Goal: Register for event/course

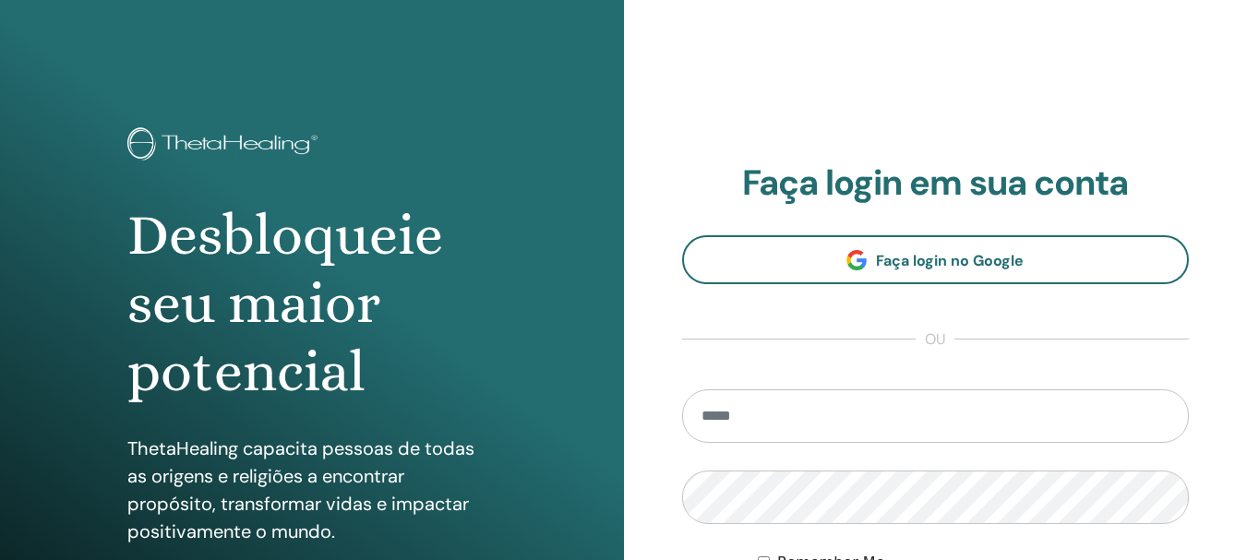
type input "**********"
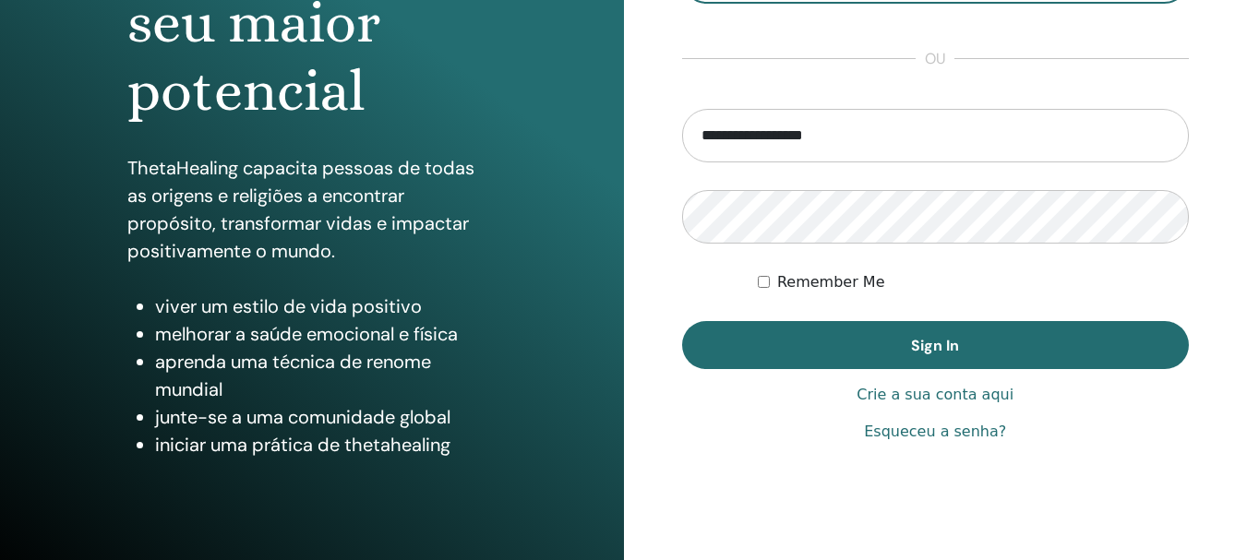
scroll to position [292, 0]
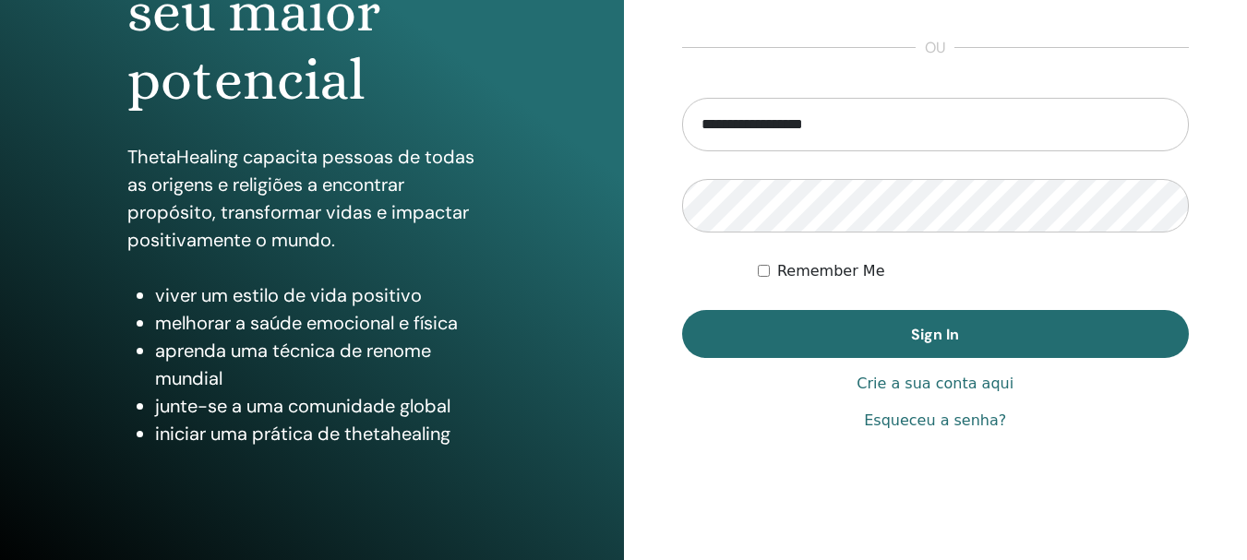
drag, startPoint x: 1256, startPoint y: 102, endPoint x: 1260, endPoint y: 275, distance: 173.5
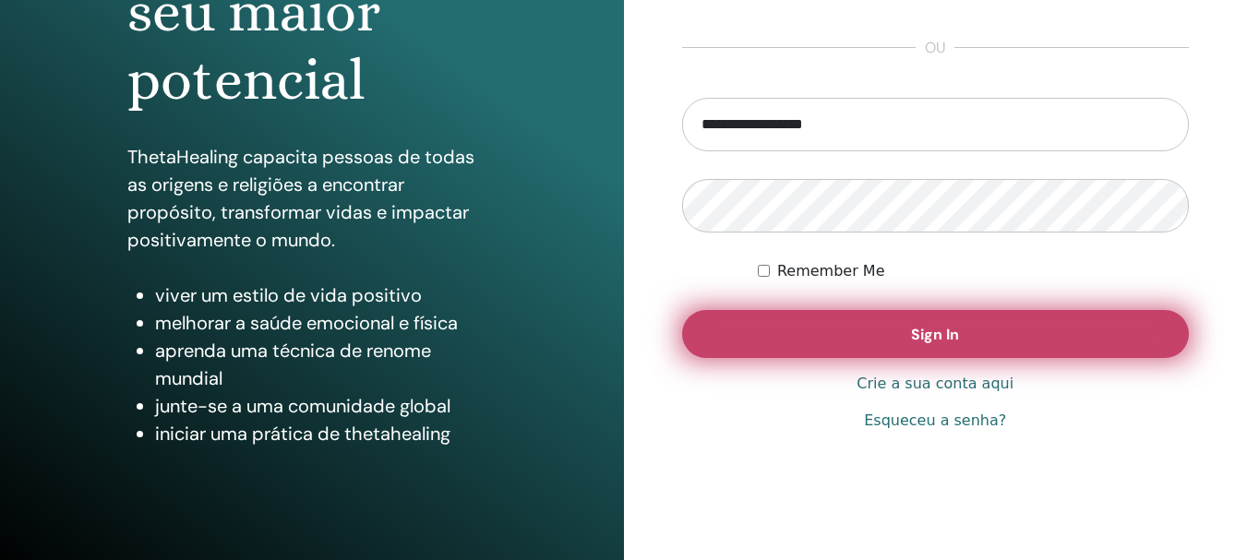
click at [964, 319] on button "Sign In" at bounding box center [936, 334] width 508 height 48
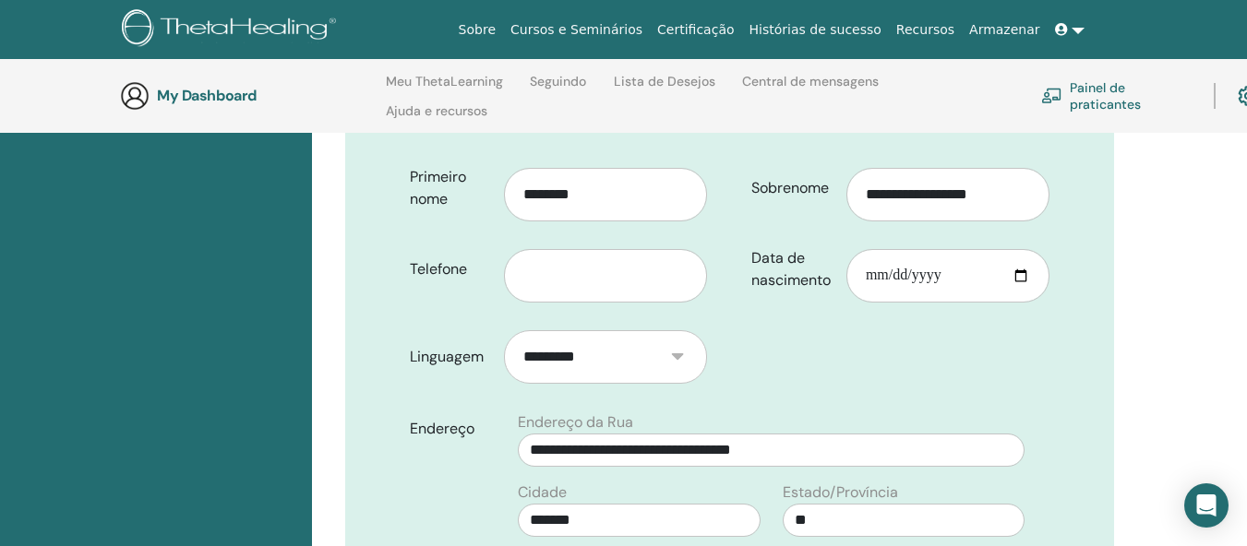
scroll to position [432, 0]
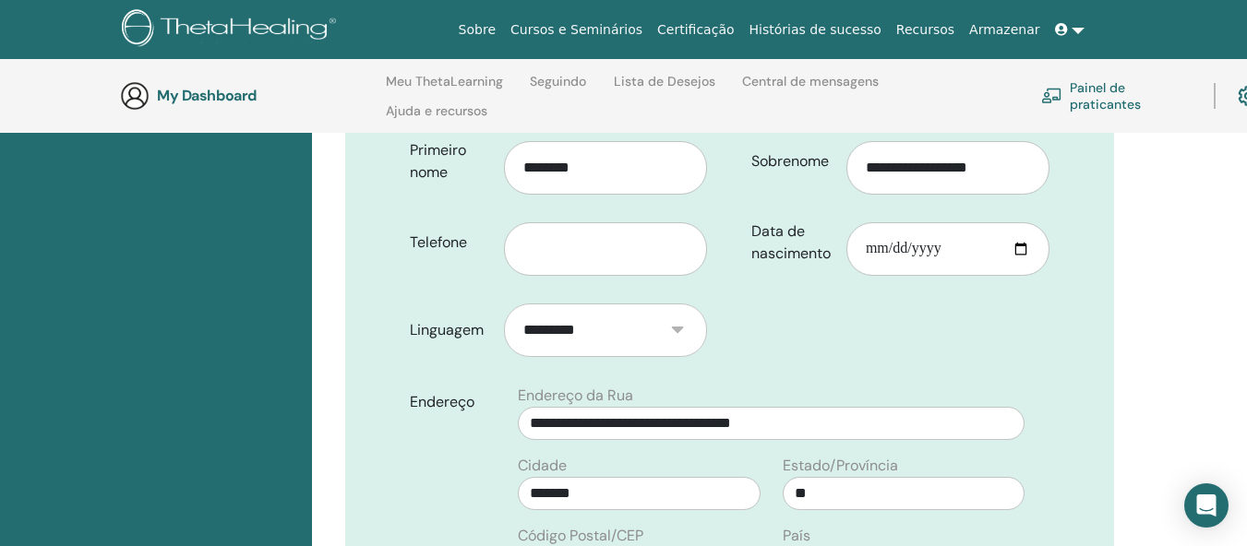
drag, startPoint x: 1257, startPoint y: 101, endPoint x: 1260, endPoint y: 178, distance: 77.6
click at [871, 222] on input "Data de nascimento" at bounding box center [947, 249] width 203 height 54
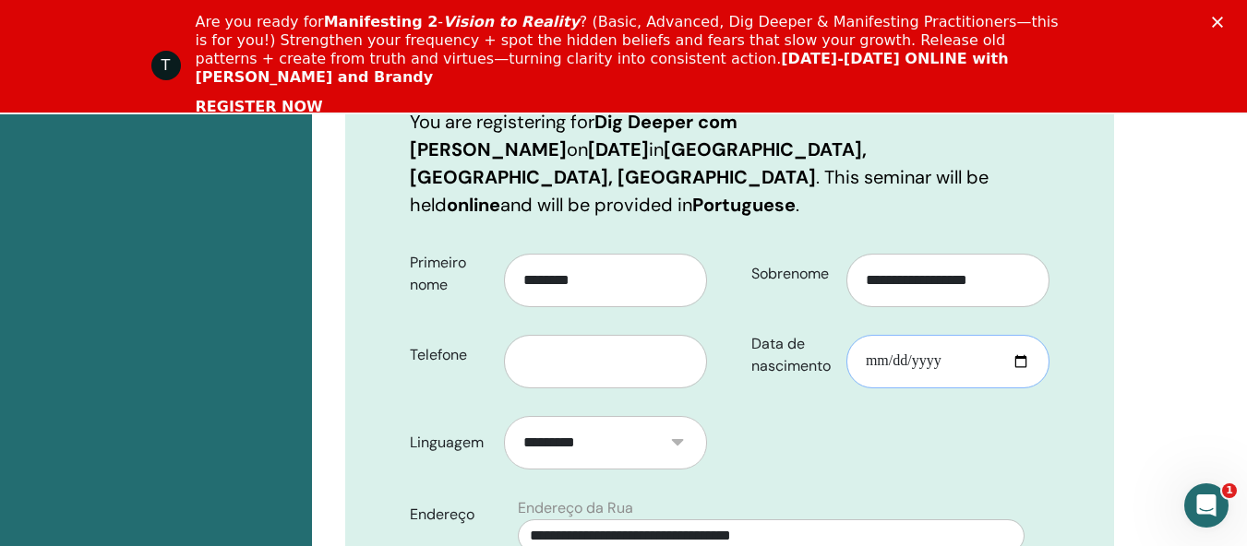
scroll to position [0, 0]
click at [901, 338] on input "Data de nascimento" at bounding box center [947, 362] width 203 height 54
click at [894, 337] on input "Data de nascimento" at bounding box center [947, 362] width 203 height 54
click at [886, 335] on input "Data de nascimento" at bounding box center [947, 362] width 203 height 54
type input "**********"
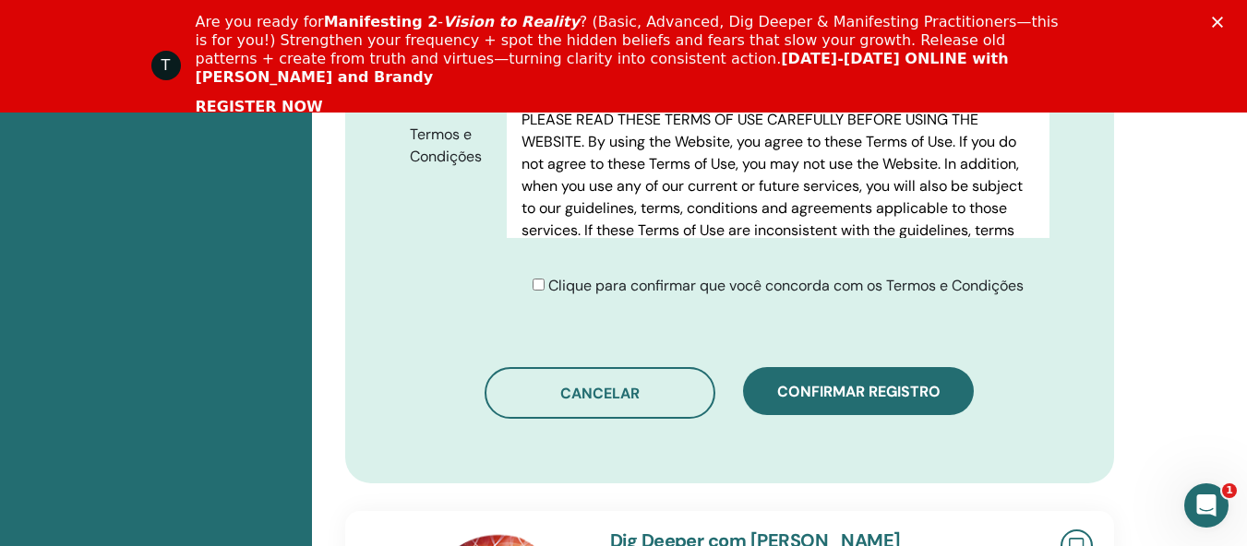
scroll to position [1171, 0]
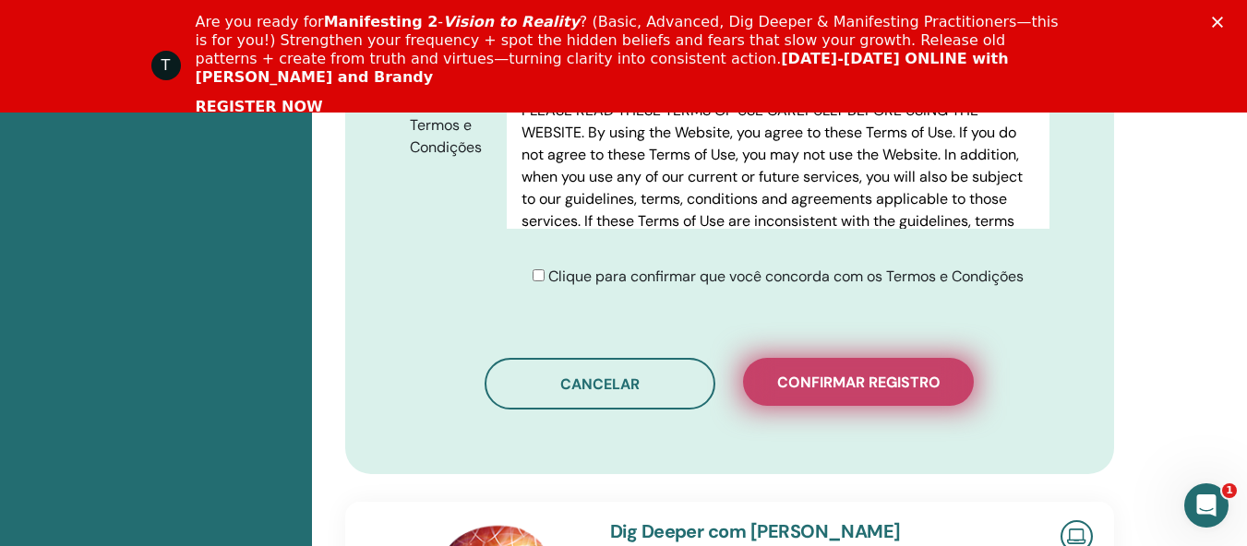
click at [817, 373] on span "Confirmar registro" at bounding box center [858, 382] width 163 height 19
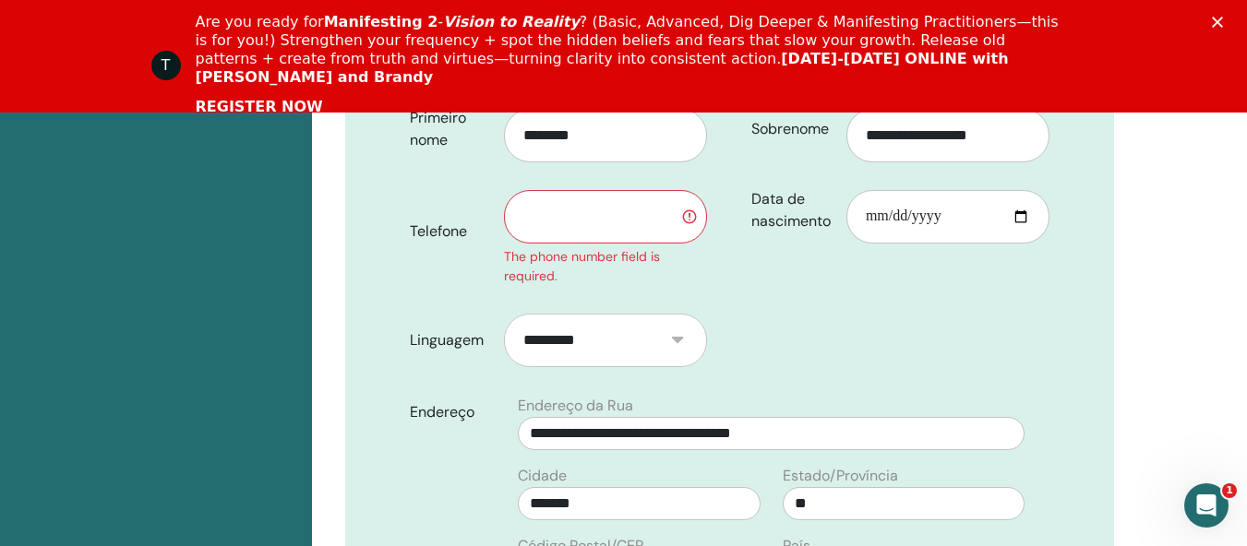
scroll to position [572, 0]
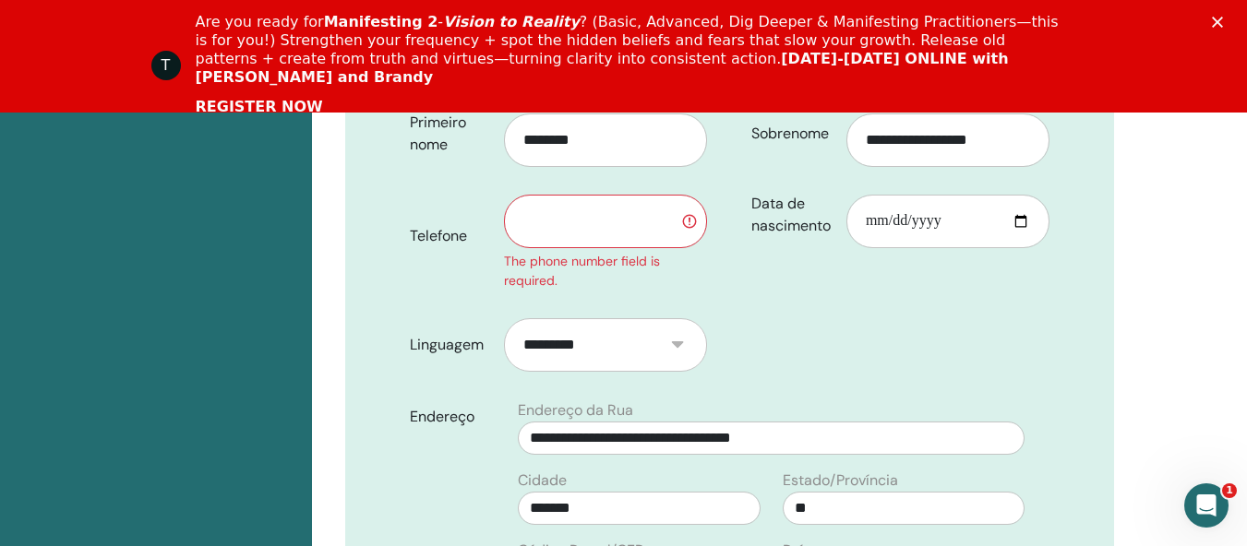
click at [596, 195] on input "text" at bounding box center [605, 222] width 203 height 54
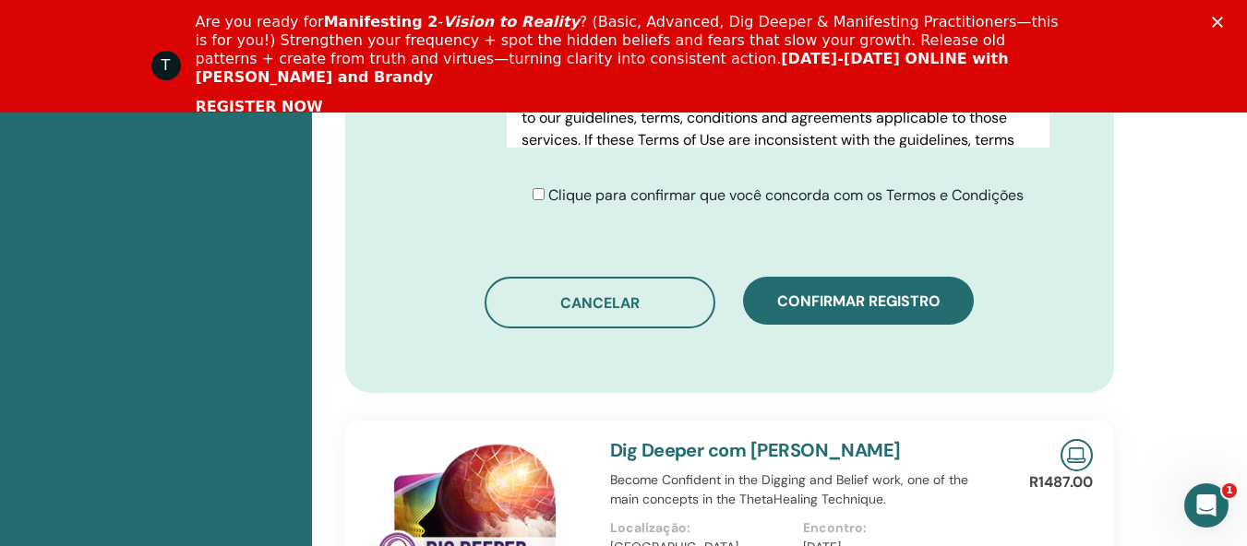
scroll to position [1289, 0]
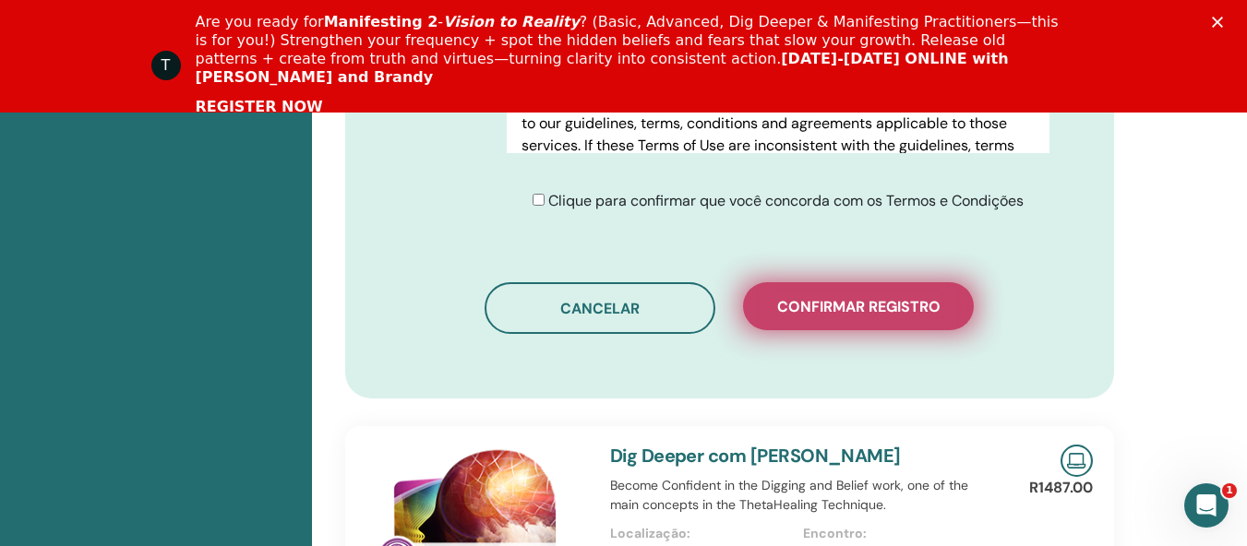
type input "**********"
click at [921, 297] on span "Confirmar registro" at bounding box center [858, 306] width 163 height 19
